Goal: Task Accomplishment & Management: Manage account settings

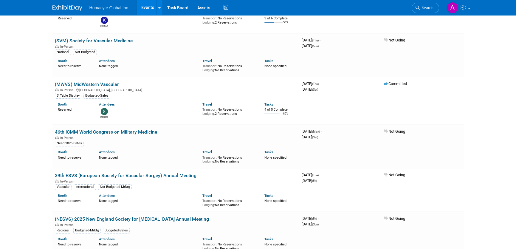
scroll to position [209, 0]
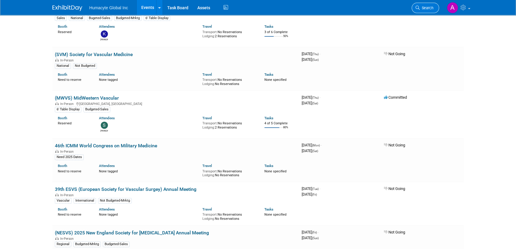
click at [427, 6] on span "Search" at bounding box center [427, 8] width 14 height 4
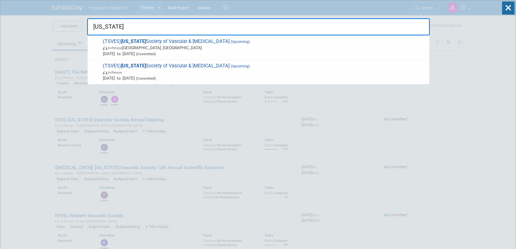
click at [98, 25] on input "[US_STATE]" at bounding box center [258, 26] width 343 height 17
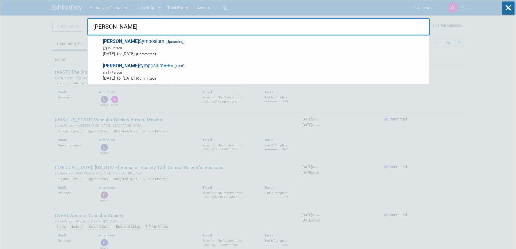
click at [131, 25] on input "[PERSON_NAME]" at bounding box center [258, 26] width 343 height 17
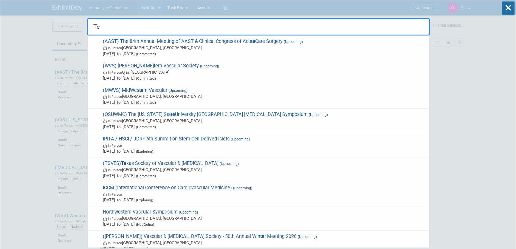
type input "T"
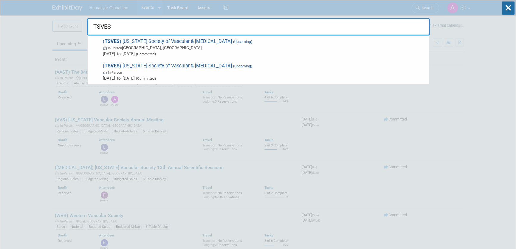
type input "TSVES"
click at [129, 40] on span "( TSVES ) [US_STATE] Society of Vascular & [MEDICAL_DATA] (Upcoming) In-Person …" at bounding box center [264, 47] width 326 height 18
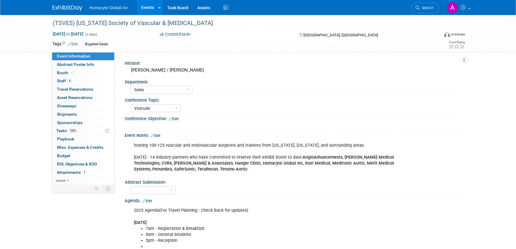
select select "Sales"
select select "Vascular"
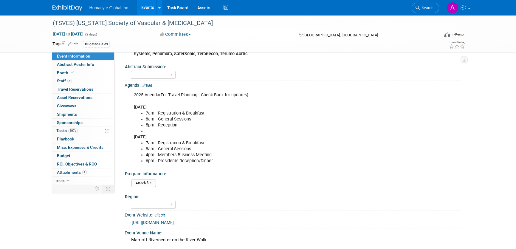
scroll to position [115, 0]
click at [426, 7] on span "Search" at bounding box center [427, 8] width 14 height 4
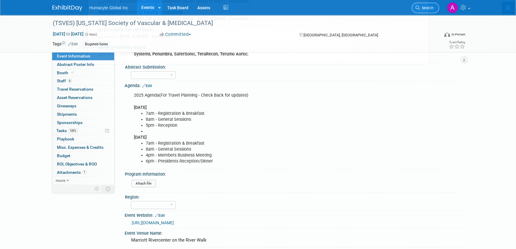
scroll to position [0, 0]
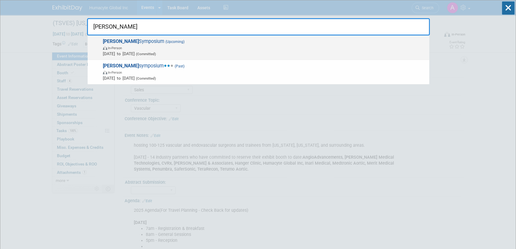
type input "VEIth"
click at [119, 43] on span "VEITH Symposium (Upcoming) In-Person Nov 18, 2025 to Nov 22, 2025 (Committed)" at bounding box center [264, 47] width 326 height 18
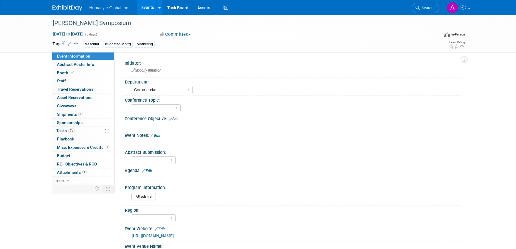
select select "Commercial"
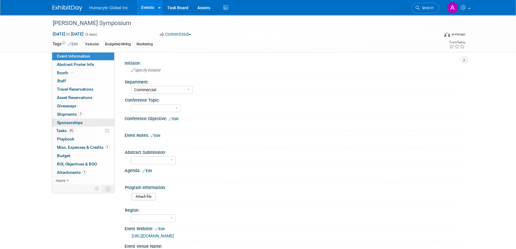
click at [74, 122] on span "Sponsorships 0" at bounding box center [70, 122] width 26 height 5
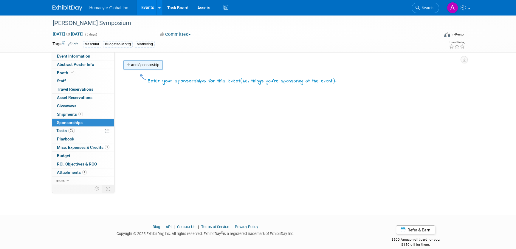
click at [137, 66] on link "Add Sponsorship" at bounding box center [143, 65] width 39 height 10
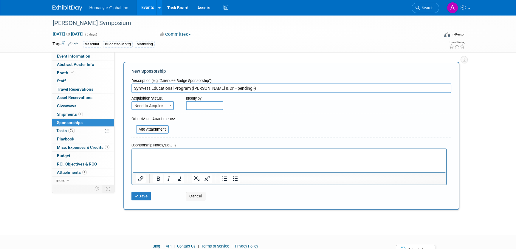
type input "Symvess Educational Program (Dr. Sokolov & Dr. <pending>)"
click at [171, 105] on b at bounding box center [170, 105] width 2 height 1
select select "2"
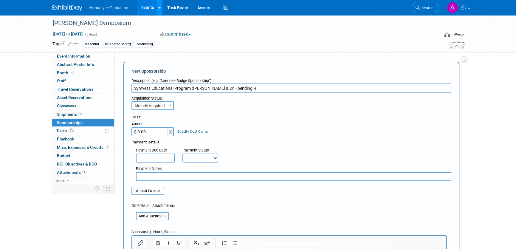
click at [159, 7] on icon at bounding box center [159, 8] width 2 height 4
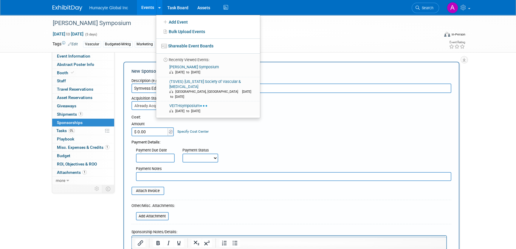
click at [298, 47] on div "Vascular Budgeted-Mrktg Marketing" at bounding box center [239, 44] width 312 height 7
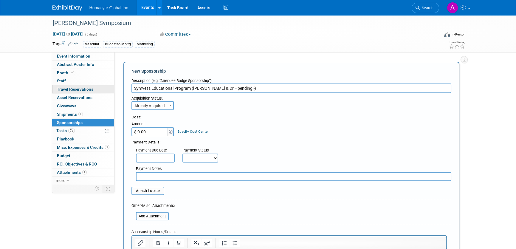
drag, startPoint x: 261, startPoint y: 86, endPoint x: 109, endPoint y: 88, distance: 151.9
click at [109, 88] on div "Event Information Event Info Abstract Poster Info Abstract Poster Info Booth Bo…" at bounding box center [258, 157] width 421 height 284
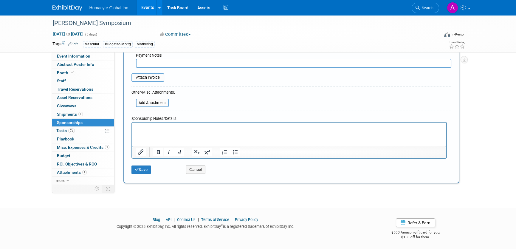
scroll to position [114, 0]
click at [195, 170] on button "Cancel" at bounding box center [195, 169] width 19 height 8
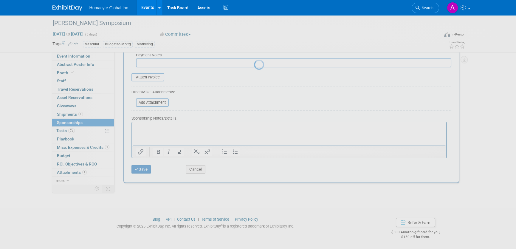
scroll to position [0, 0]
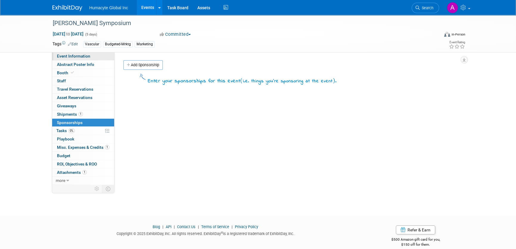
click at [75, 55] on span "Event Information" at bounding box center [73, 56] width 33 height 5
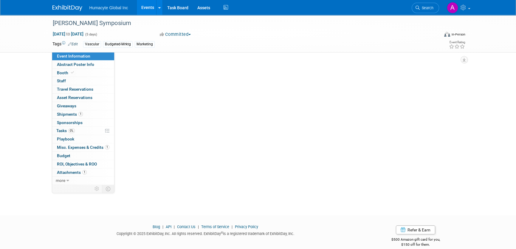
select select "Commercial"
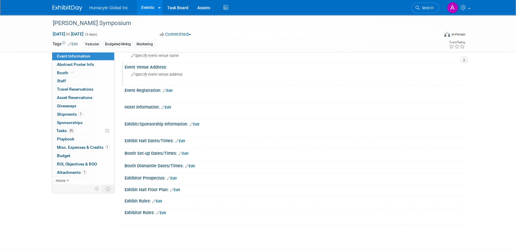
scroll to position [209, 0]
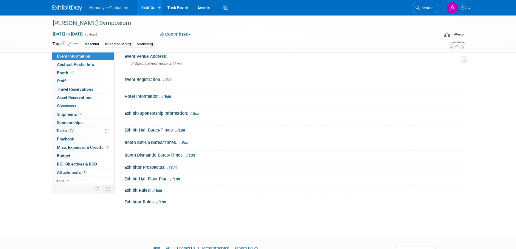
click at [196, 112] on link "Edit" at bounding box center [195, 114] width 10 height 4
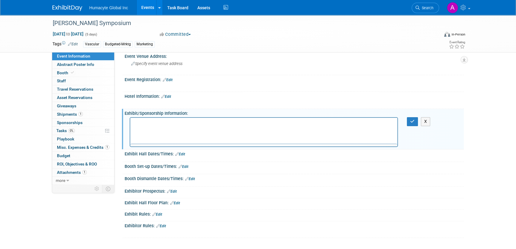
scroll to position [0, 0]
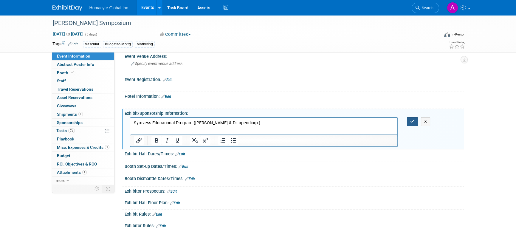
click at [411, 120] on icon "button" at bounding box center [413, 121] width 4 height 4
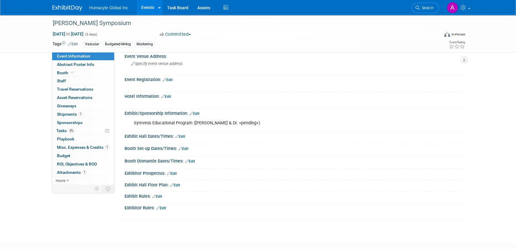
click at [197, 112] on link "Edit" at bounding box center [195, 114] width 10 height 4
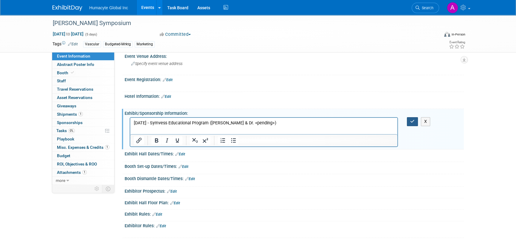
click at [409, 119] on button "button" at bounding box center [412, 121] width 11 height 9
